Goal: Task Accomplishment & Management: Use online tool/utility

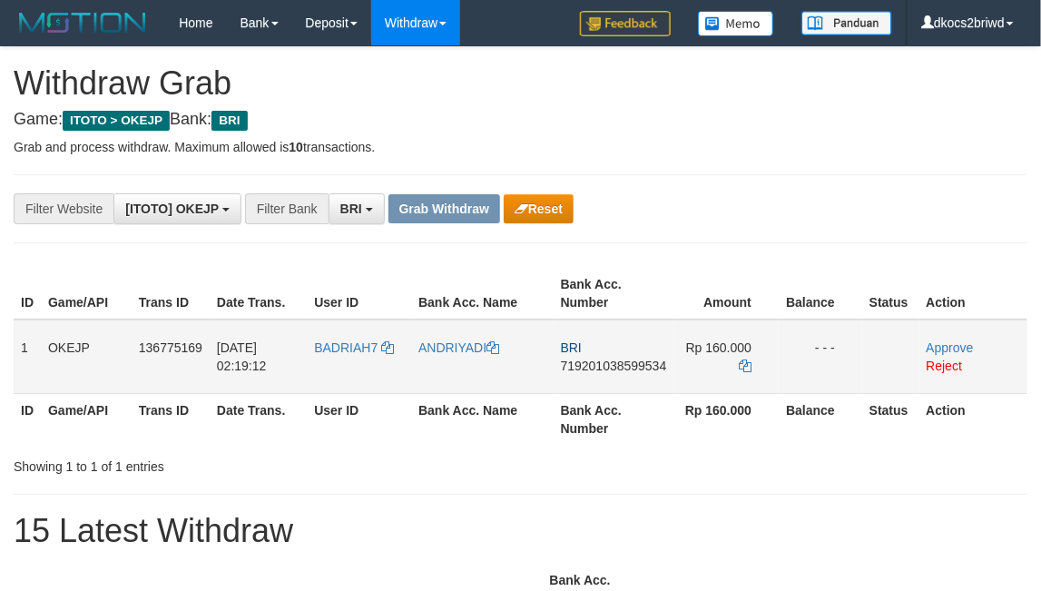
click at [352, 360] on td "BADRIAH7" at bounding box center [359, 357] width 104 height 74
copy link "BADRIAH7"
click at [442, 346] on link "ANDRIYADI" at bounding box center [459, 348] width 81 height 15
copy link "BADRIAH7"
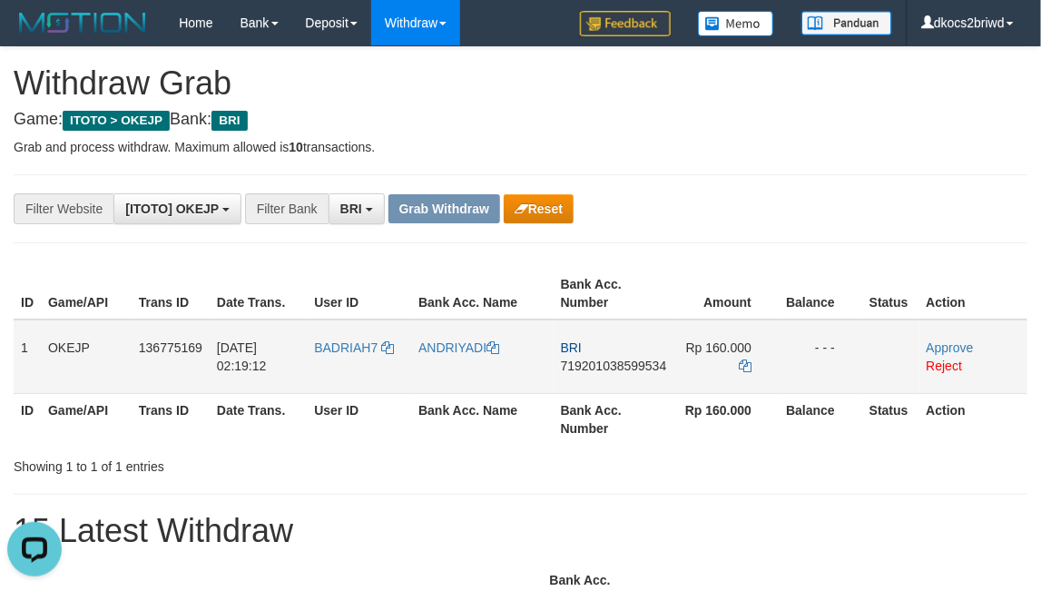
click at [629, 381] on td "BRI 719201038599534" at bounding box center [614, 357] width 121 height 74
copy span "719201038599534"
click at [960, 346] on link "Approve" at bounding box center [950, 348] width 47 height 15
